Goal: Contribute content

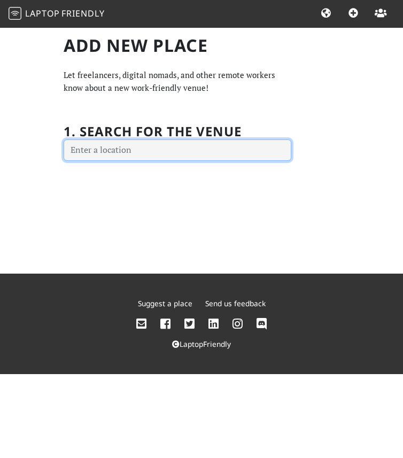
click at [136, 153] on input "text" at bounding box center [178, 150] width 228 height 21
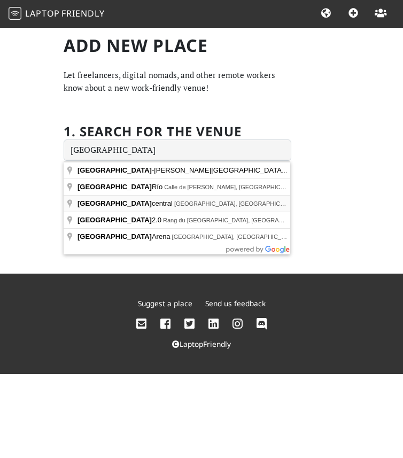
type input "[GEOGRAPHIC_DATA], [GEOGRAPHIC_DATA], [GEOGRAPHIC_DATA]"
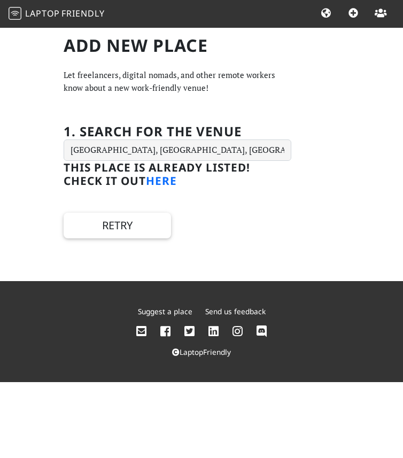
click at [164, 179] on link "here" at bounding box center [161, 180] width 31 height 15
